Goal: Task Accomplishment & Management: Manage account settings

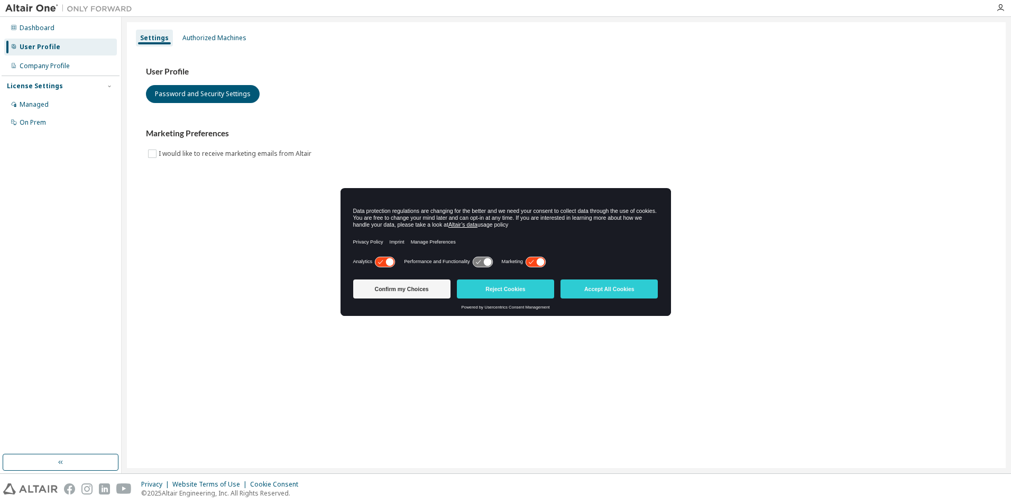
click at [613, 299] on button "Accept All Cookies" at bounding box center [608, 289] width 97 height 19
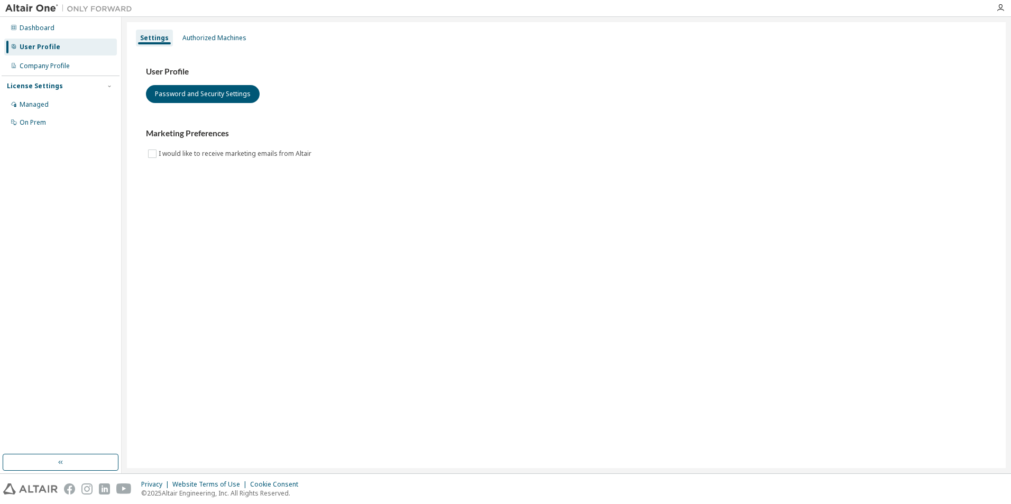
click at [38, 67] on div "Company Profile" at bounding box center [45, 66] width 50 height 8
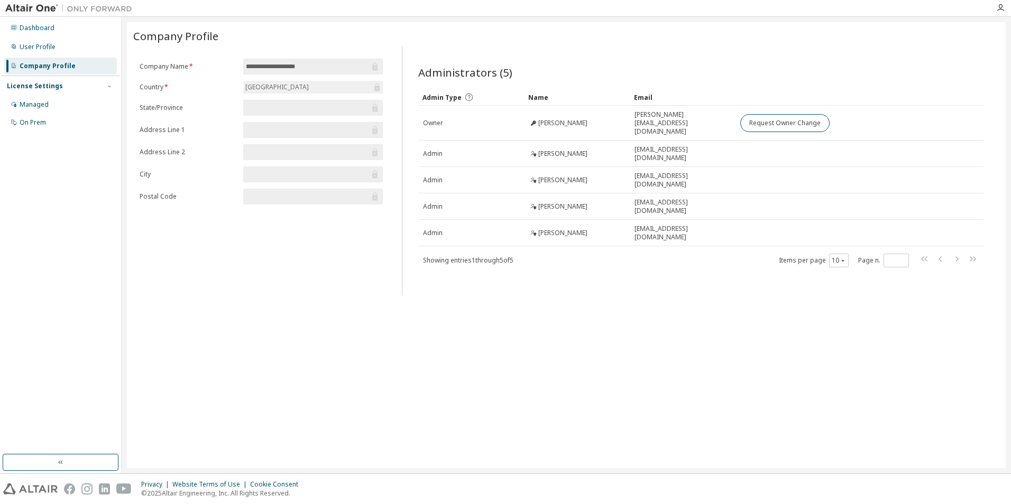
click at [30, 101] on div "Managed" at bounding box center [34, 104] width 29 height 8
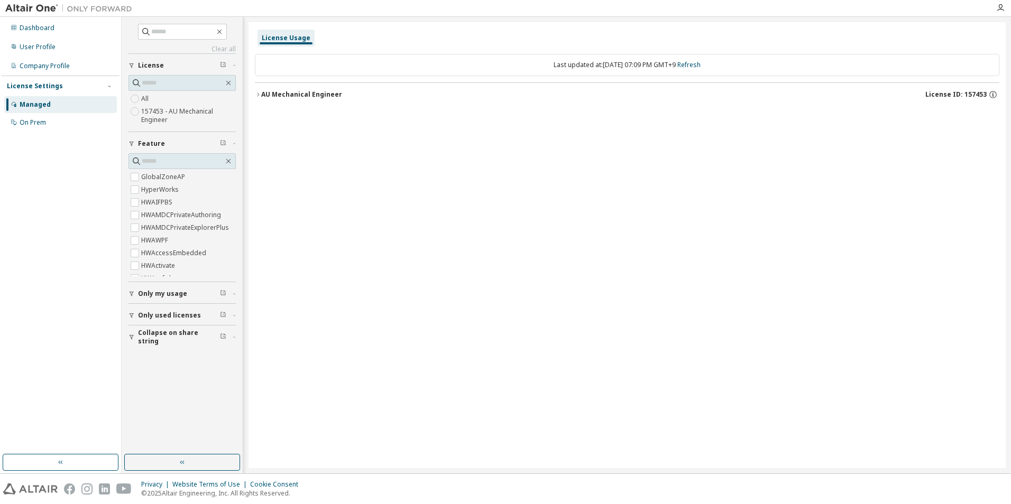
click at [50, 48] on div "User Profile" at bounding box center [38, 47] width 36 height 8
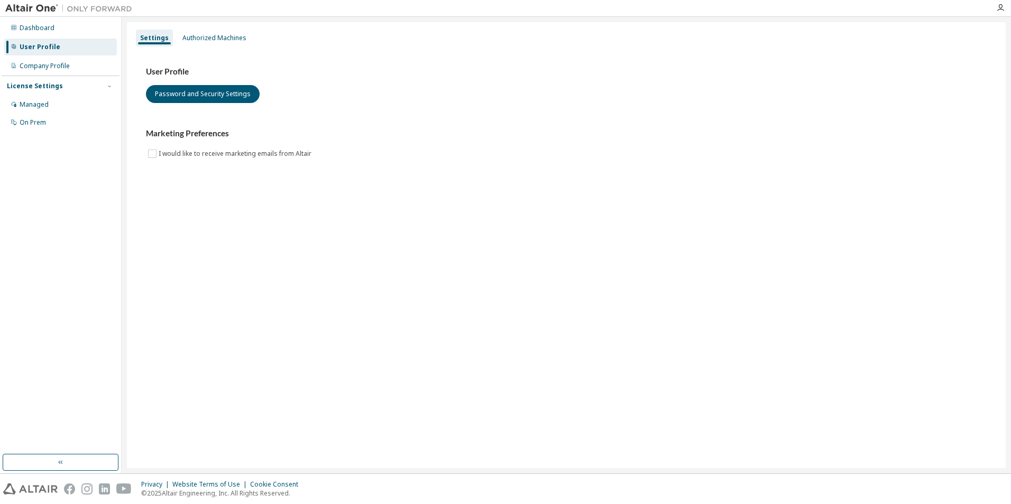
click at [25, 33] on div "Dashboard" at bounding box center [60, 28] width 113 height 17
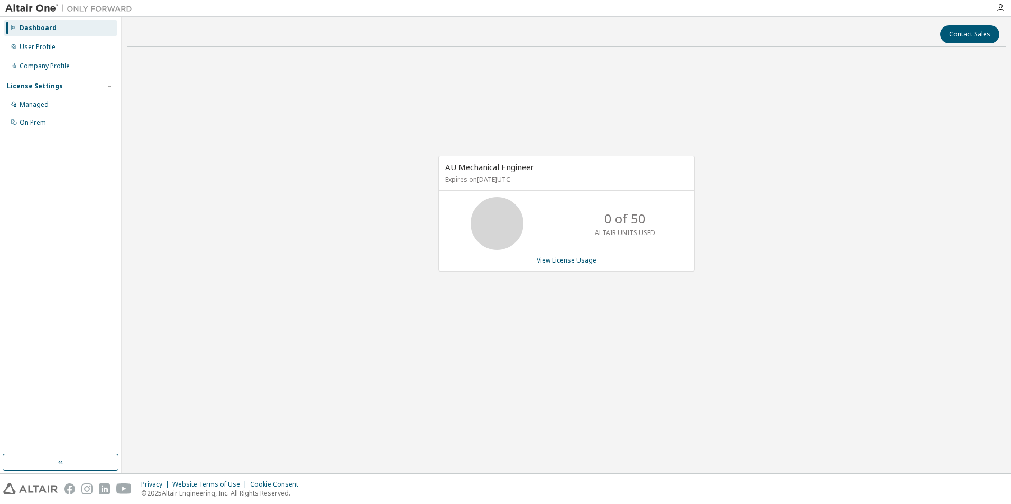
click at [575, 266] on div "AU Mechanical Engineer Expires on [DATE] UTC 0 of 50 ALTAIR UNITS USED View Lic…" at bounding box center [566, 214] width 256 height 116
click at [575, 262] on link "View License Usage" at bounding box center [567, 260] width 60 height 9
